Goal: Information Seeking & Learning: Find specific fact

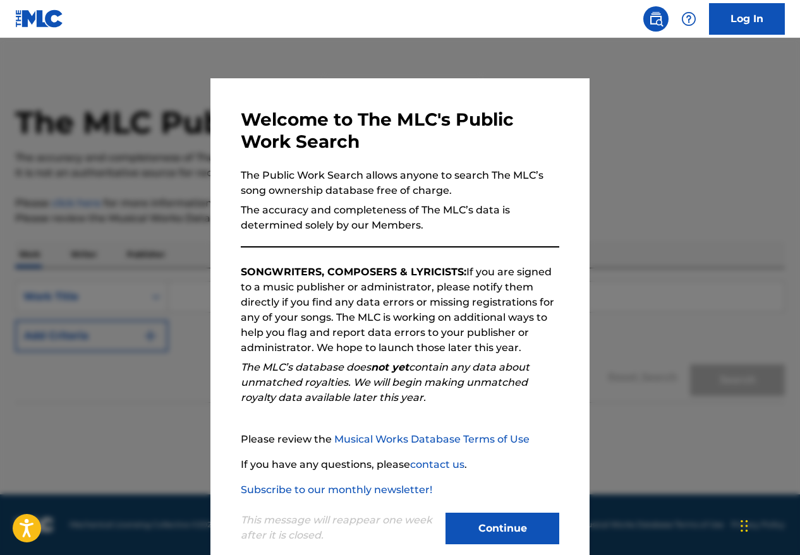
click at [476, 537] on button "Continue" at bounding box center [502, 529] width 114 height 32
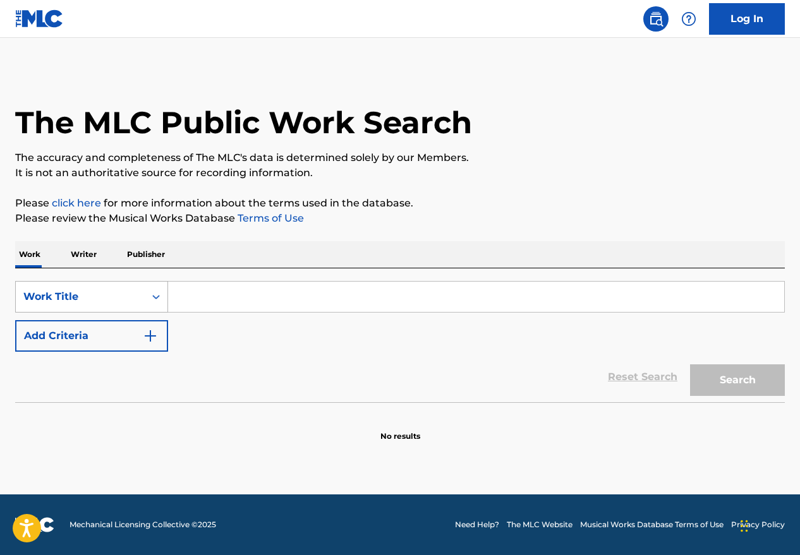
click at [147, 296] on div "Search Form" at bounding box center [156, 296] width 23 height 23
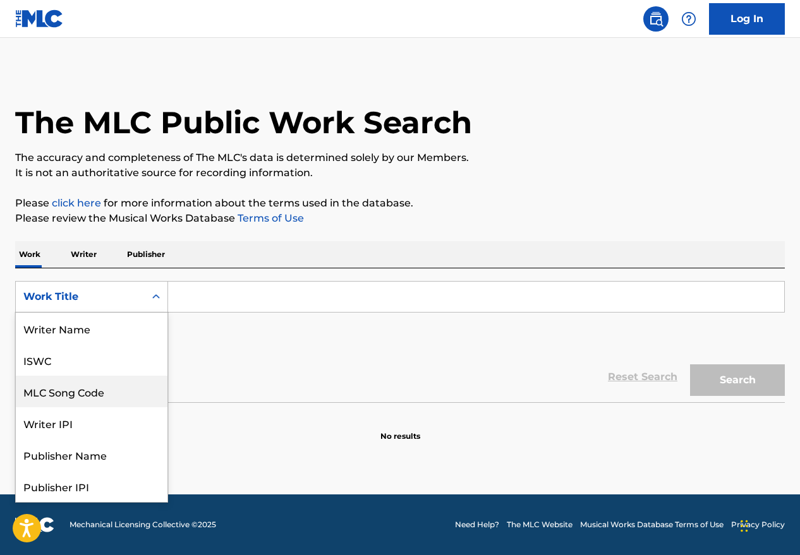
scroll to position [63, 0]
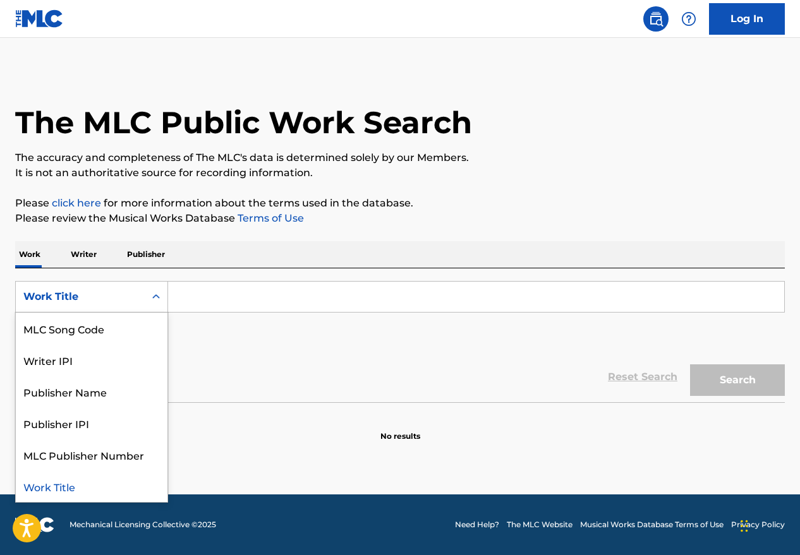
click at [81, 489] on div "Work Title" at bounding box center [92, 486] width 152 height 32
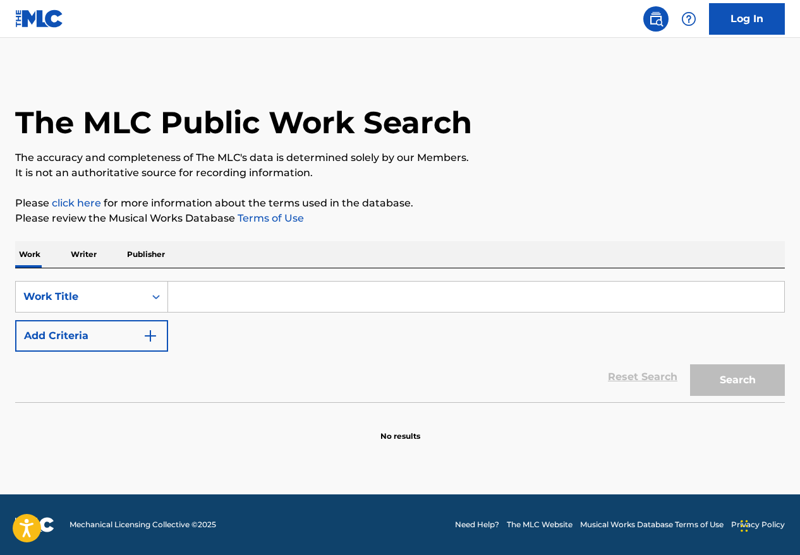
click at [219, 296] on input "Search Form" at bounding box center [476, 297] width 616 height 30
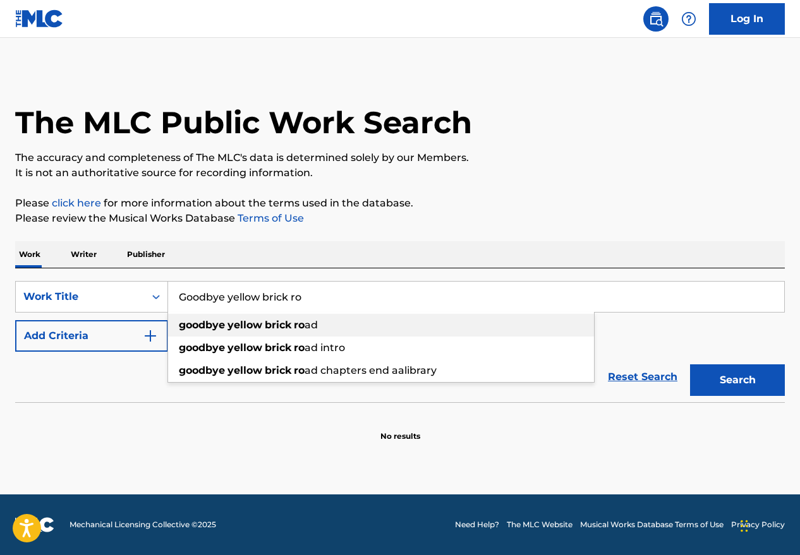
click at [234, 323] on strong "yellow" at bounding box center [244, 325] width 35 height 12
type input "goodbye yellow brick road"
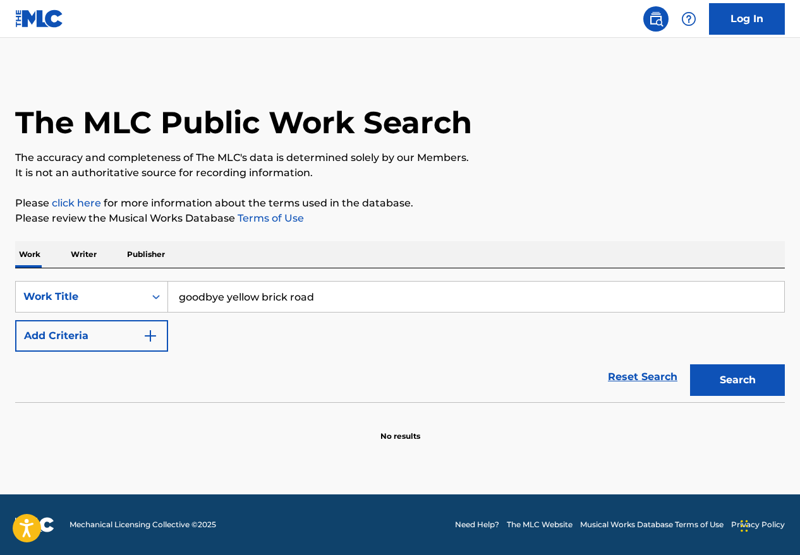
click at [741, 378] on button "Search" at bounding box center [737, 380] width 95 height 32
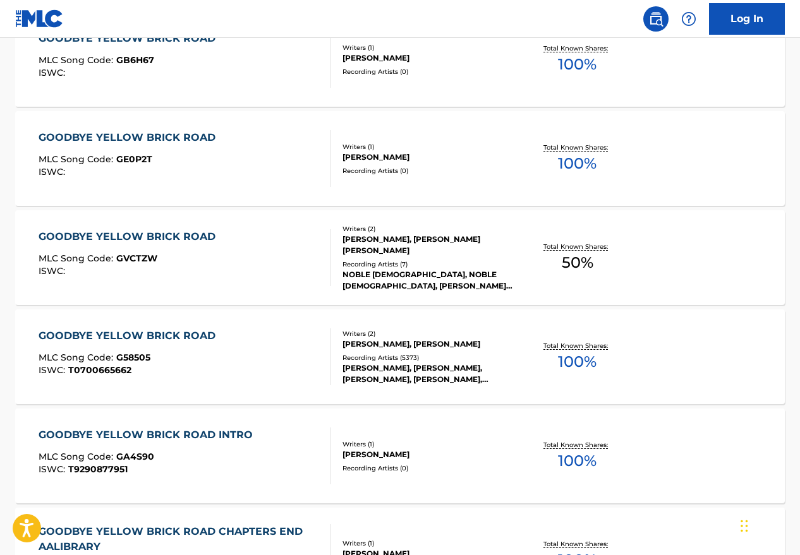
scroll to position [836, 0]
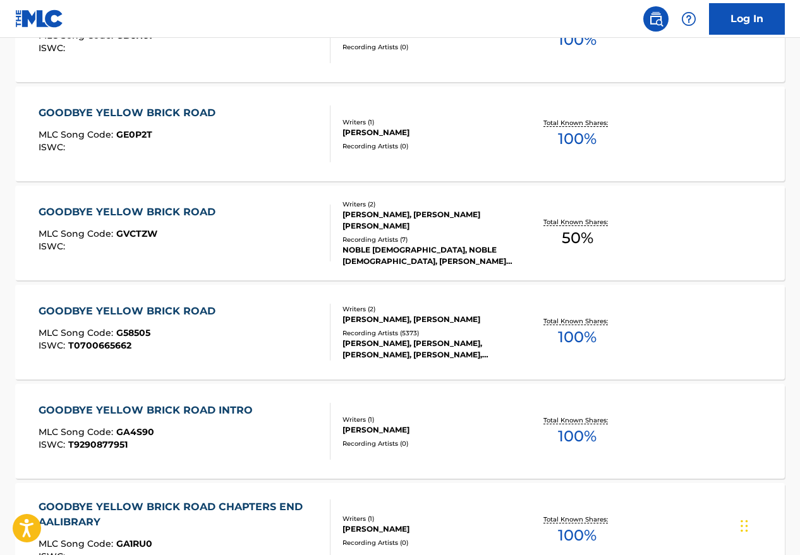
click at [178, 303] on div "GOODBYE YELLOW BRICK ROAD MLC Song Code : G58505 ISWC : T0700665662 Writers ( 2…" at bounding box center [399, 332] width 769 height 95
